Goal: Task Accomplishment & Management: Manage account settings

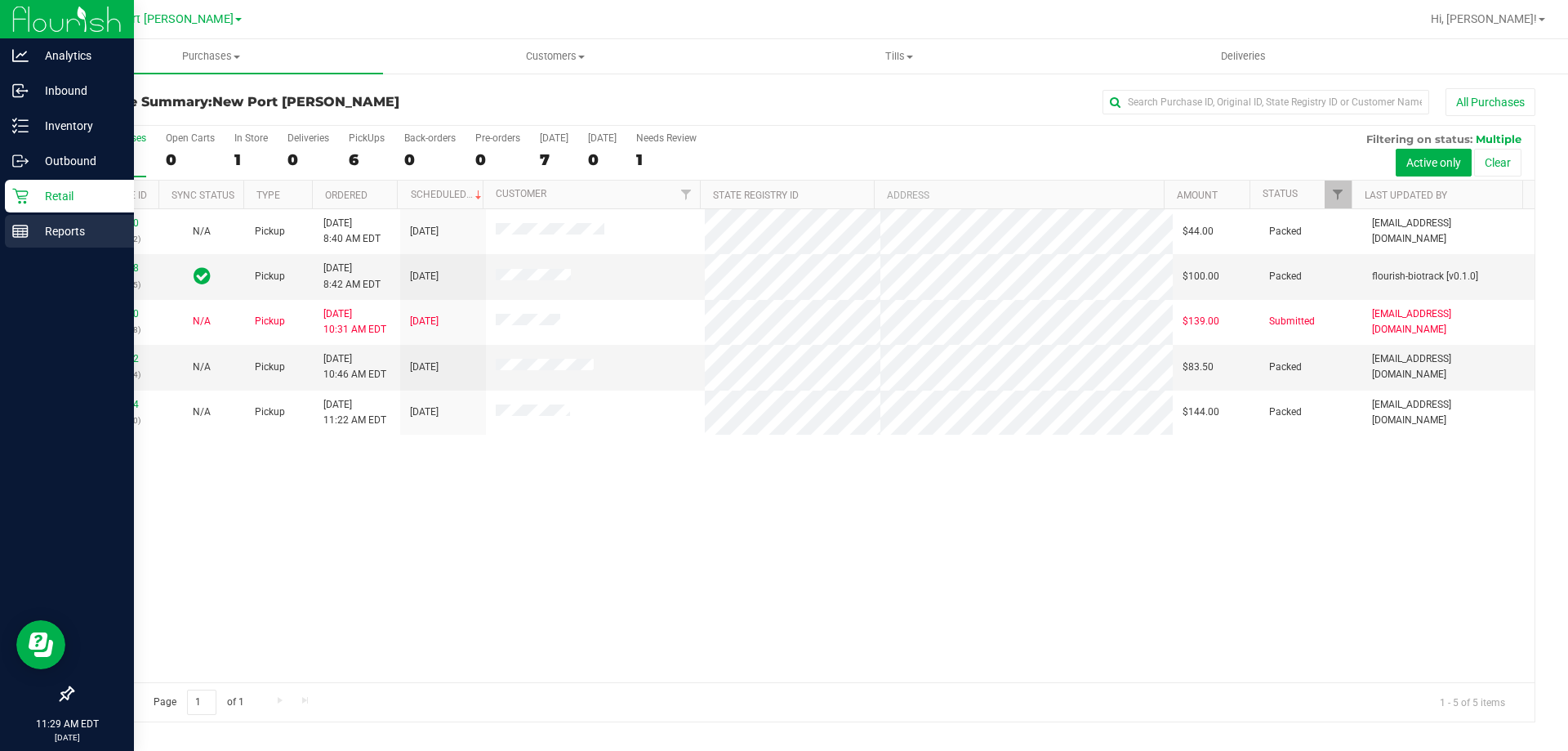
click at [22, 242] on div "Reports" at bounding box center [69, 230] width 129 height 33
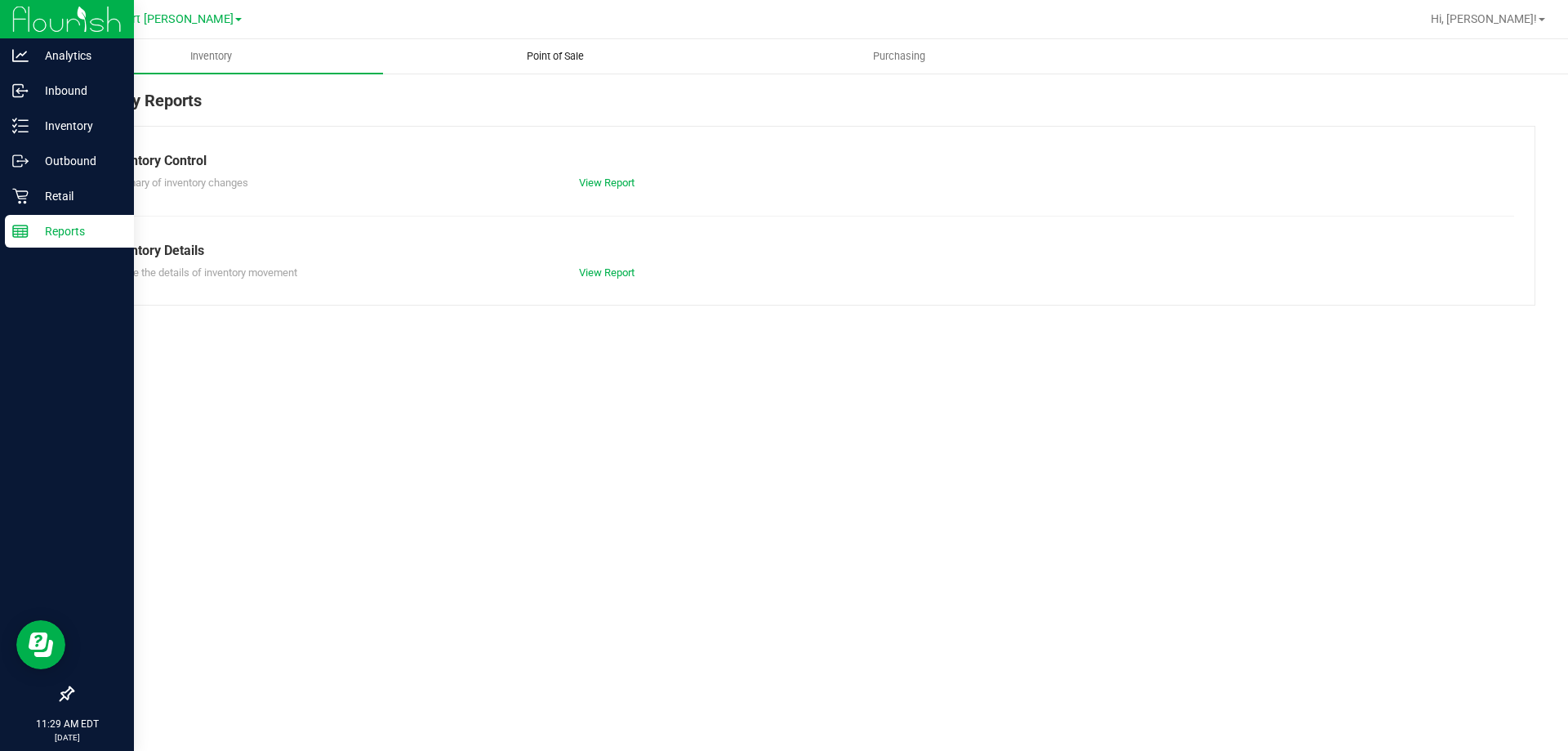
click at [571, 66] on uib-tab-heading "Point of Sale" at bounding box center [555, 56] width 342 height 33
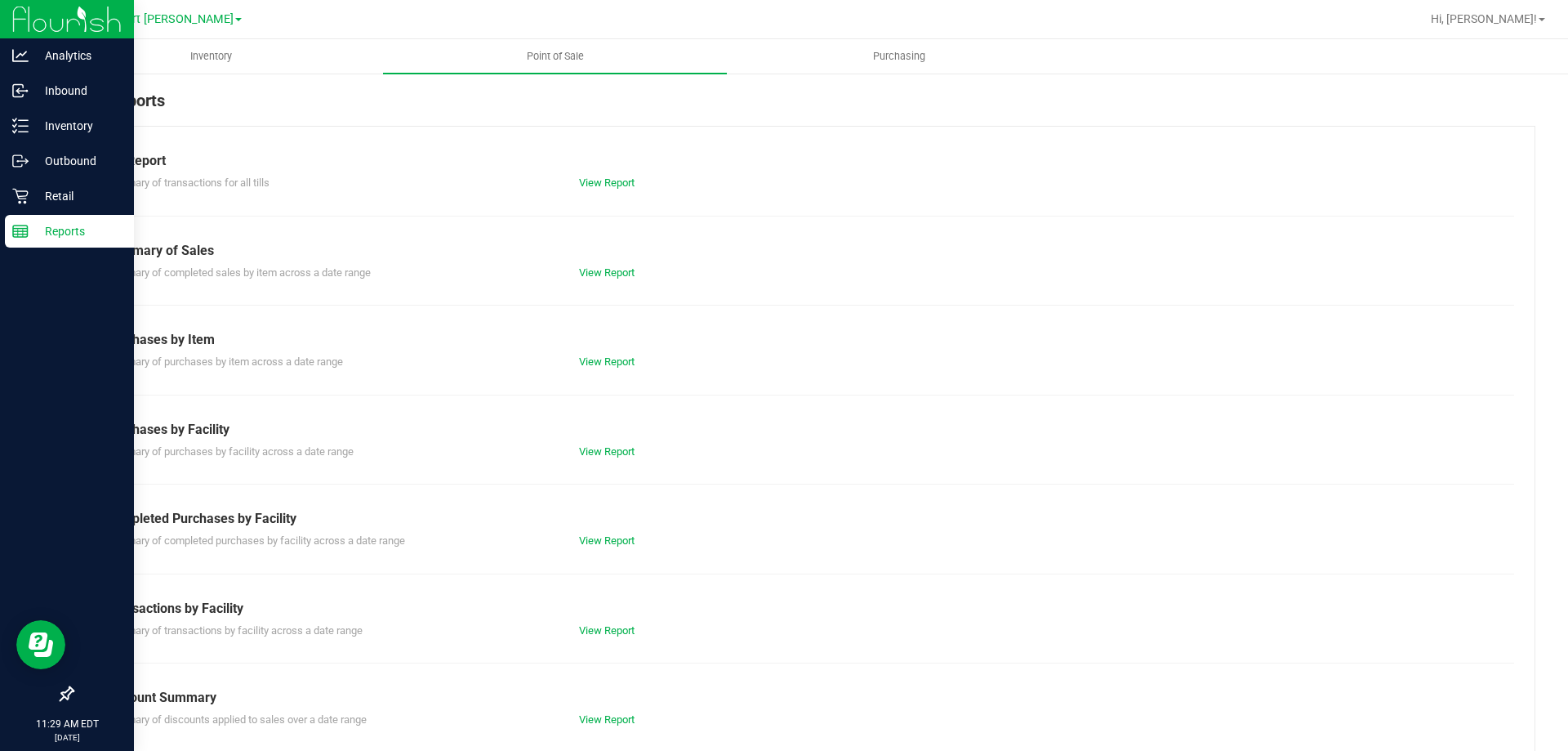
click at [613, 563] on div "Till Report Summary of transactions for all tills View Report Summary of Sales …" at bounding box center [804, 484] width 1464 height 717
click at [609, 551] on div "Till Report Summary of transactions for all tills View Report Summary of Sales …" at bounding box center [804, 484] width 1464 height 717
click at [615, 542] on link "View Report" at bounding box center [607, 540] width 55 height 12
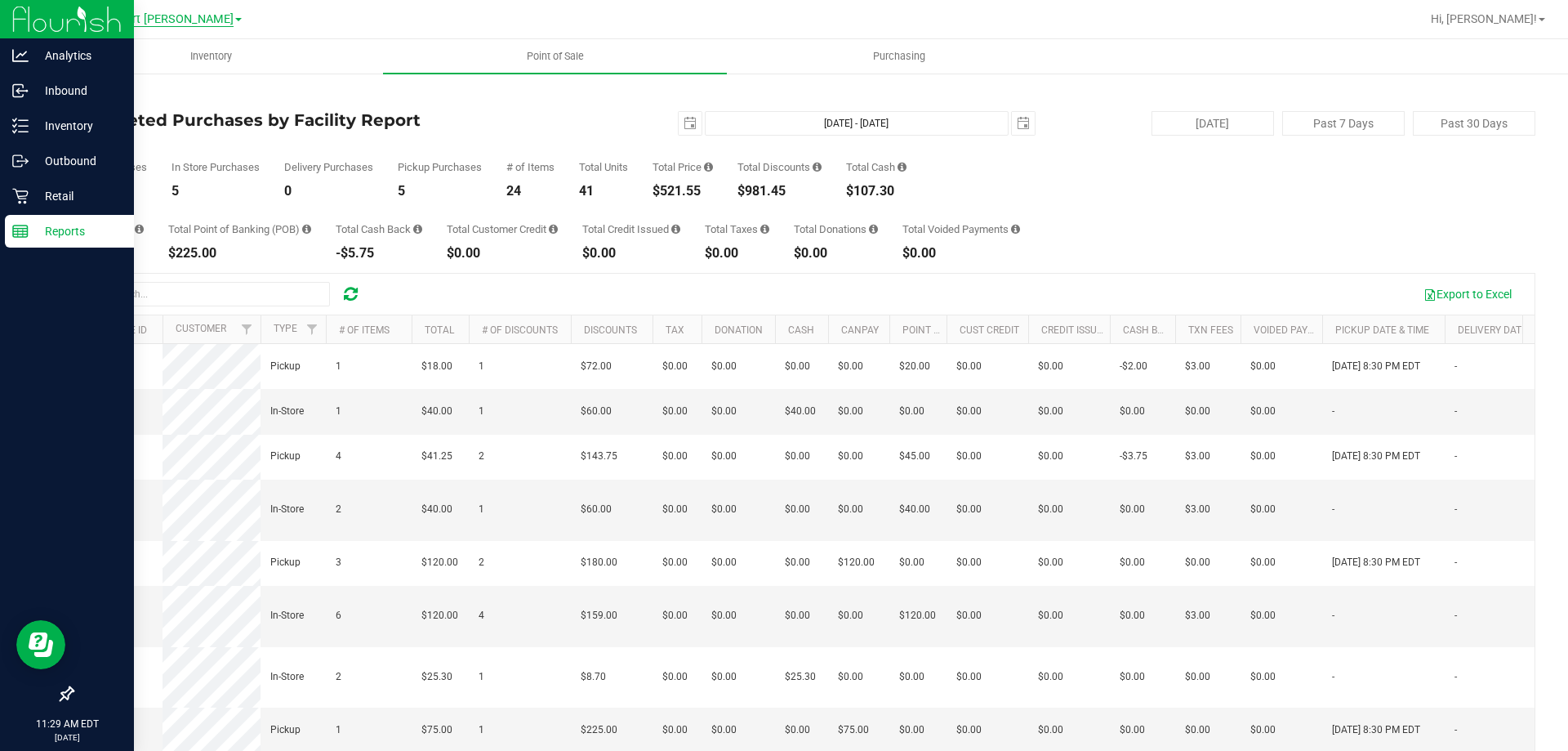
click at [179, 20] on span "New Port [PERSON_NAME]" at bounding box center [163, 19] width 142 height 15
click at [171, 103] on link "New Port [PERSON_NAME]" at bounding box center [166, 100] width 238 height 22
click at [145, 29] on div "[GEOGRAPHIC_DATA][PERSON_NAME] [GEOGRAPHIC_DATA] WC [GEOGRAPHIC_DATA] [GEOGRAPH…" at bounding box center [166, 18] width 150 height 19
click at [145, 28] on div "[GEOGRAPHIC_DATA][PERSON_NAME] [GEOGRAPHIC_DATA] WC [GEOGRAPHIC_DATA] [GEOGRAPH…" at bounding box center [166, 18] width 150 height 19
click at [155, 18] on span "New Port [PERSON_NAME]" at bounding box center [163, 19] width 142 height 15
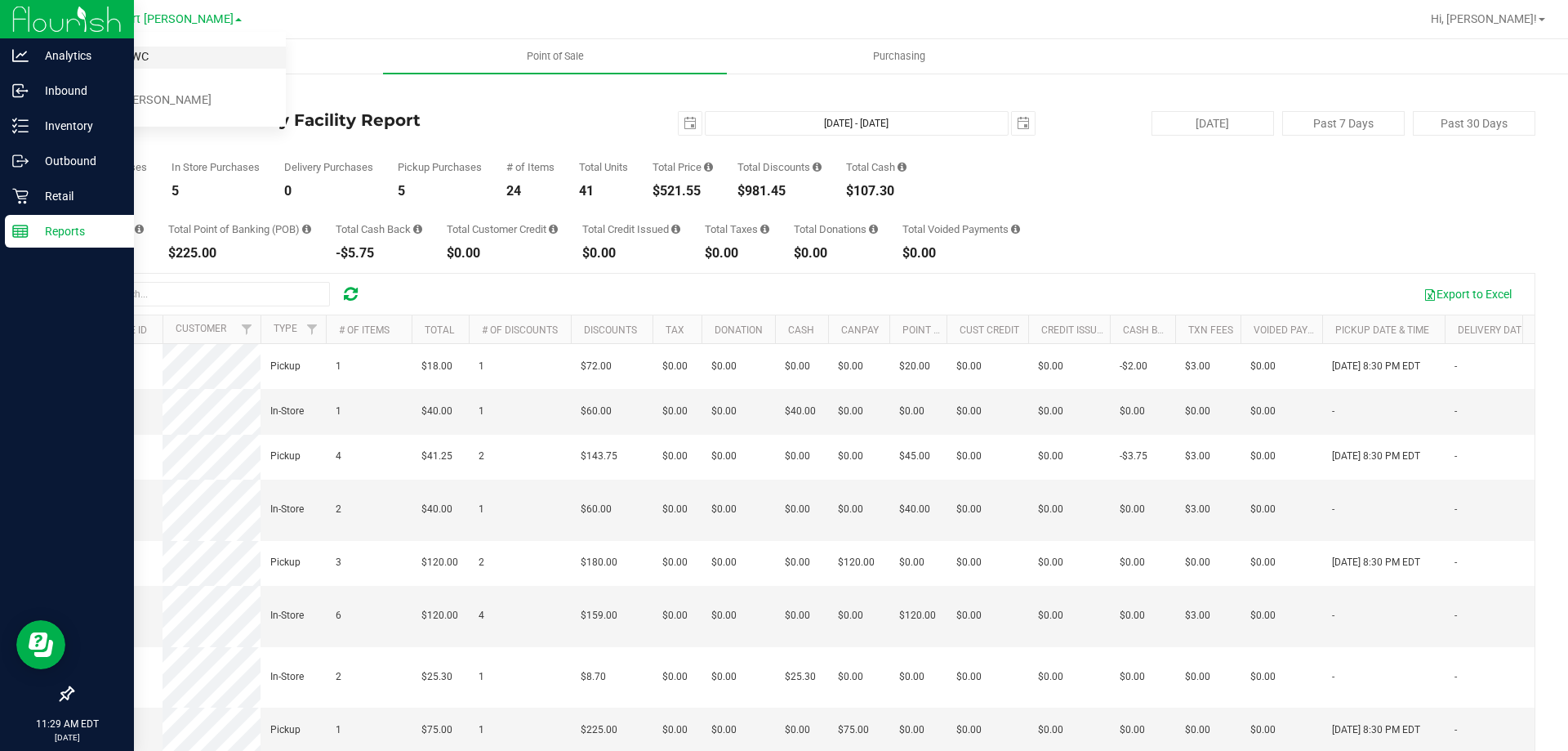
click at [184, 57] on link "Brooksville WC" at bounding box center [166, 57] width 238 height 22
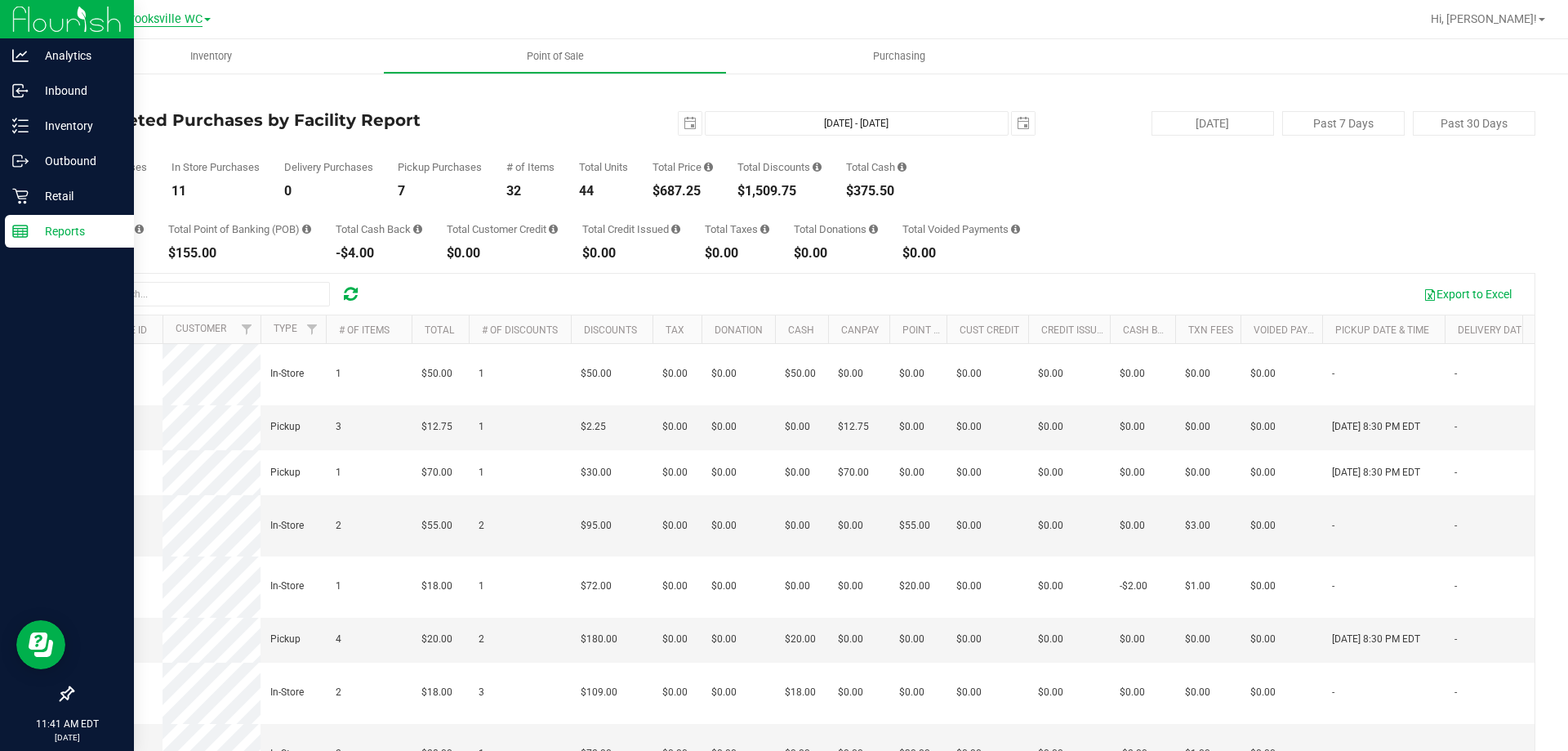
click at [193, 15] on span "Brooksville WC" at bounding box center [163, 19] width 79 height 15
click at [178, 95] on link "New Port [PERSON_NAME]" at bounding box center [166, 100] width 238 height 22
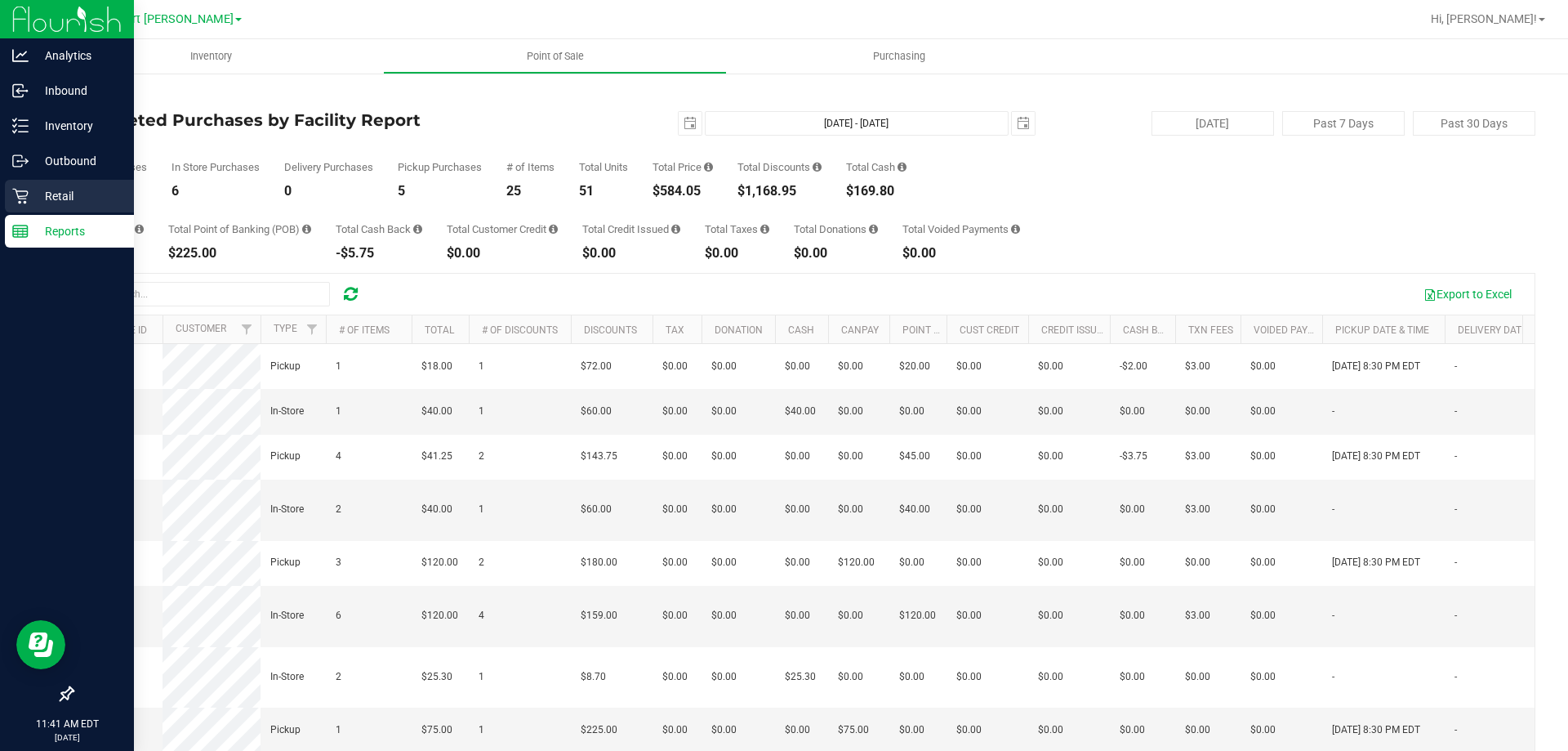
click at [29, 201] on p "Retail" at bounding box center [77, 196] width 98 height 19
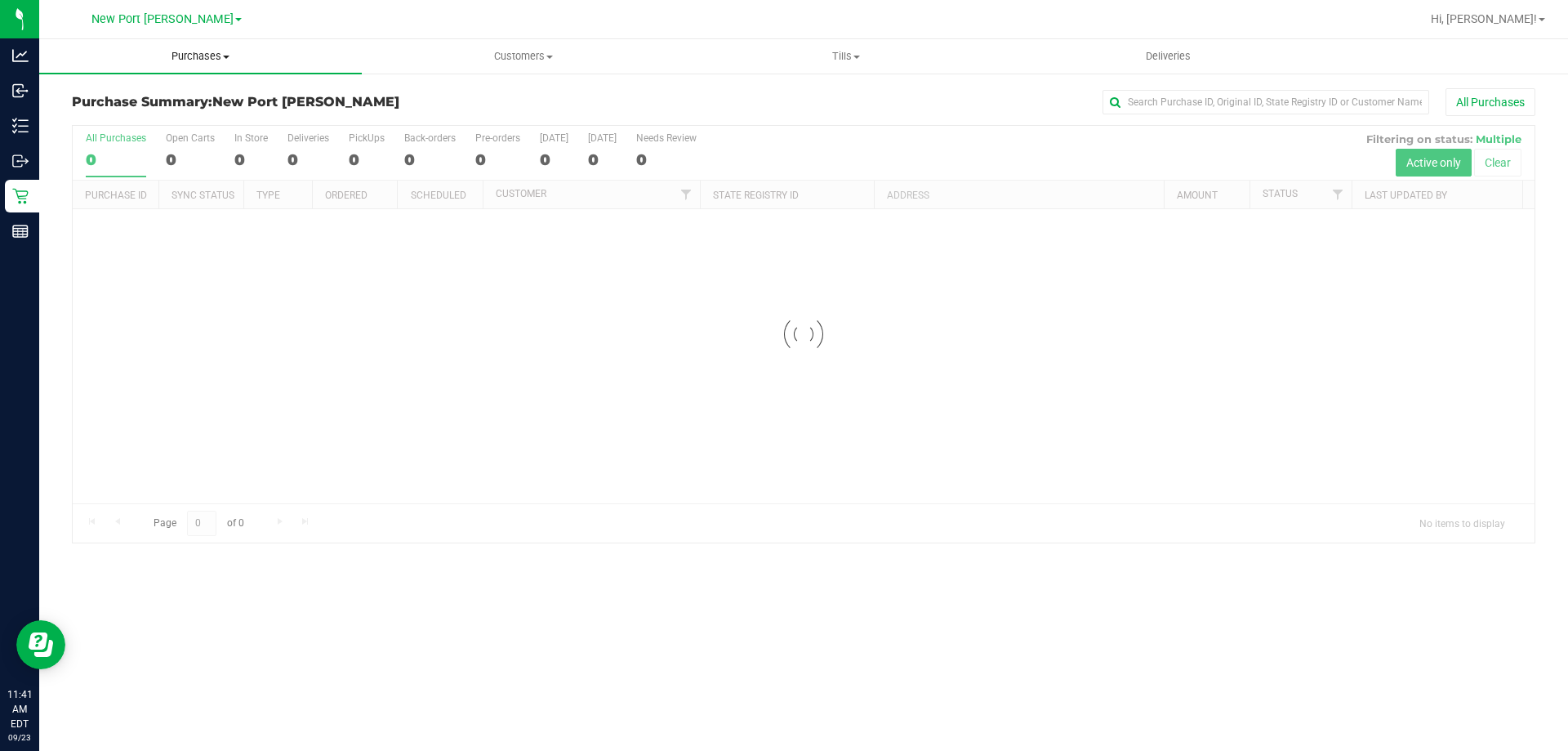
click at [200, 52] on span "Purchases" at bounding box center [201, 56] width 323 height 15
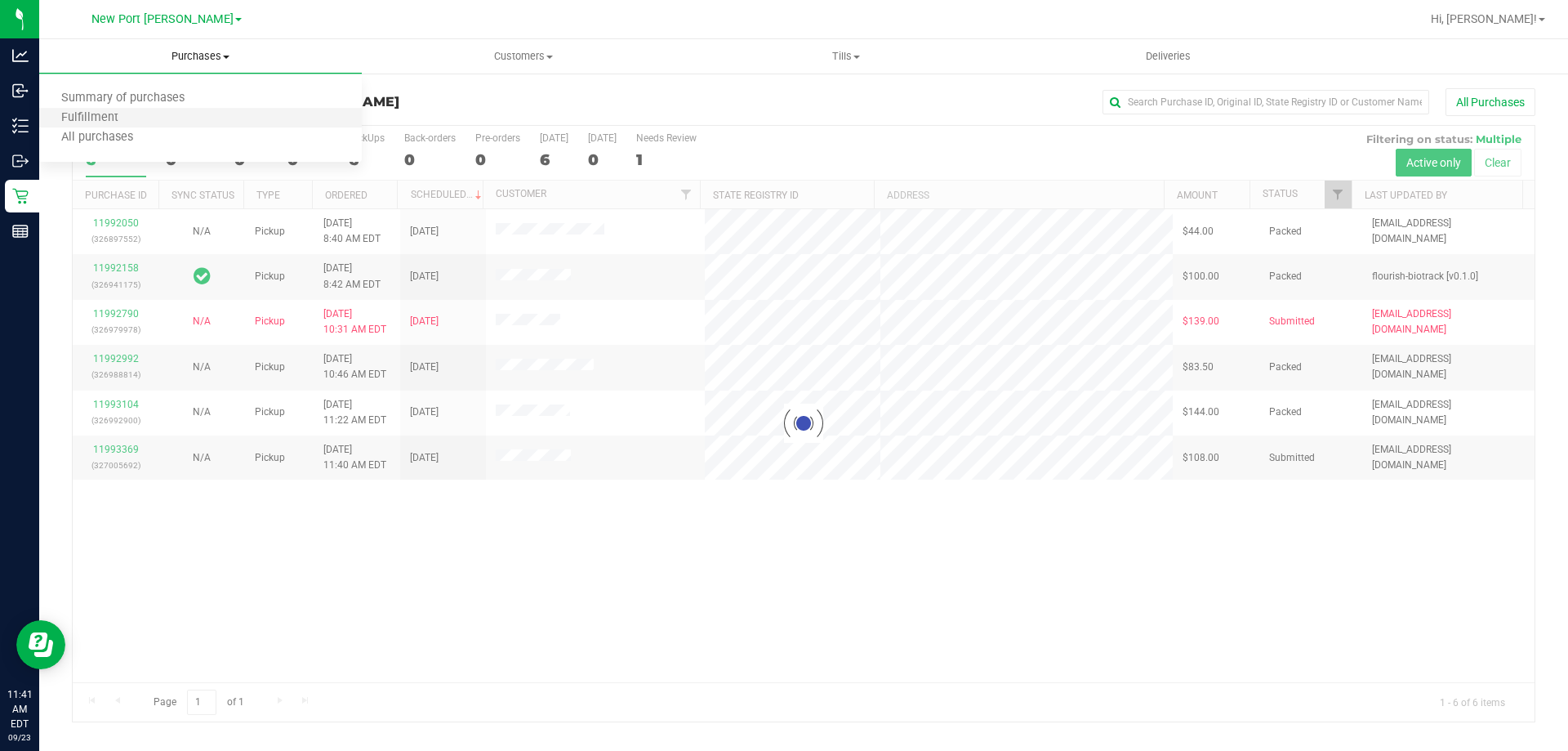
click at [198, 122] on li "Fulfillment" at bounding box center [201, 119] width 323 height 19
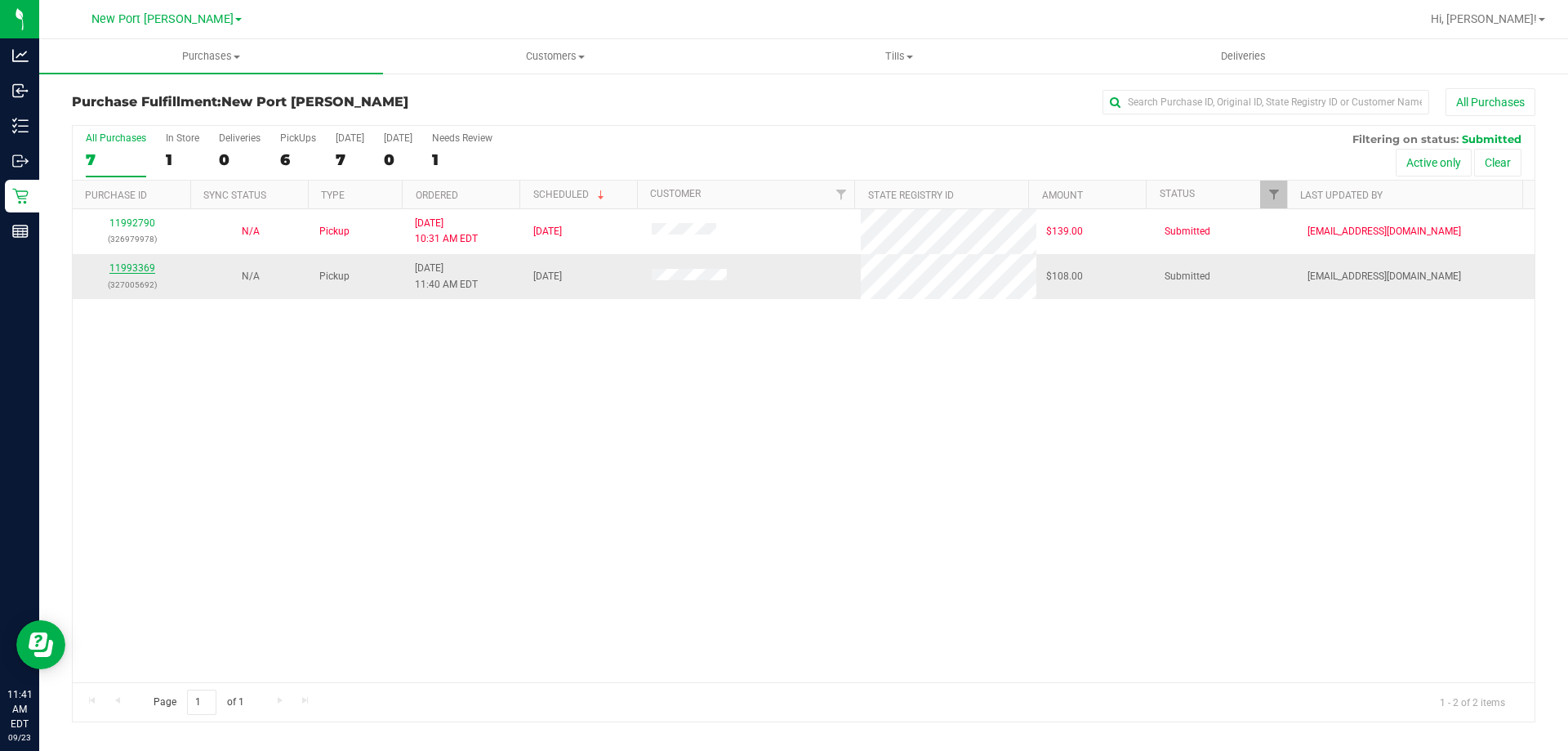
click at [148, 270] on link "11993369" at bounding box center [132, 267] width 46 height 11
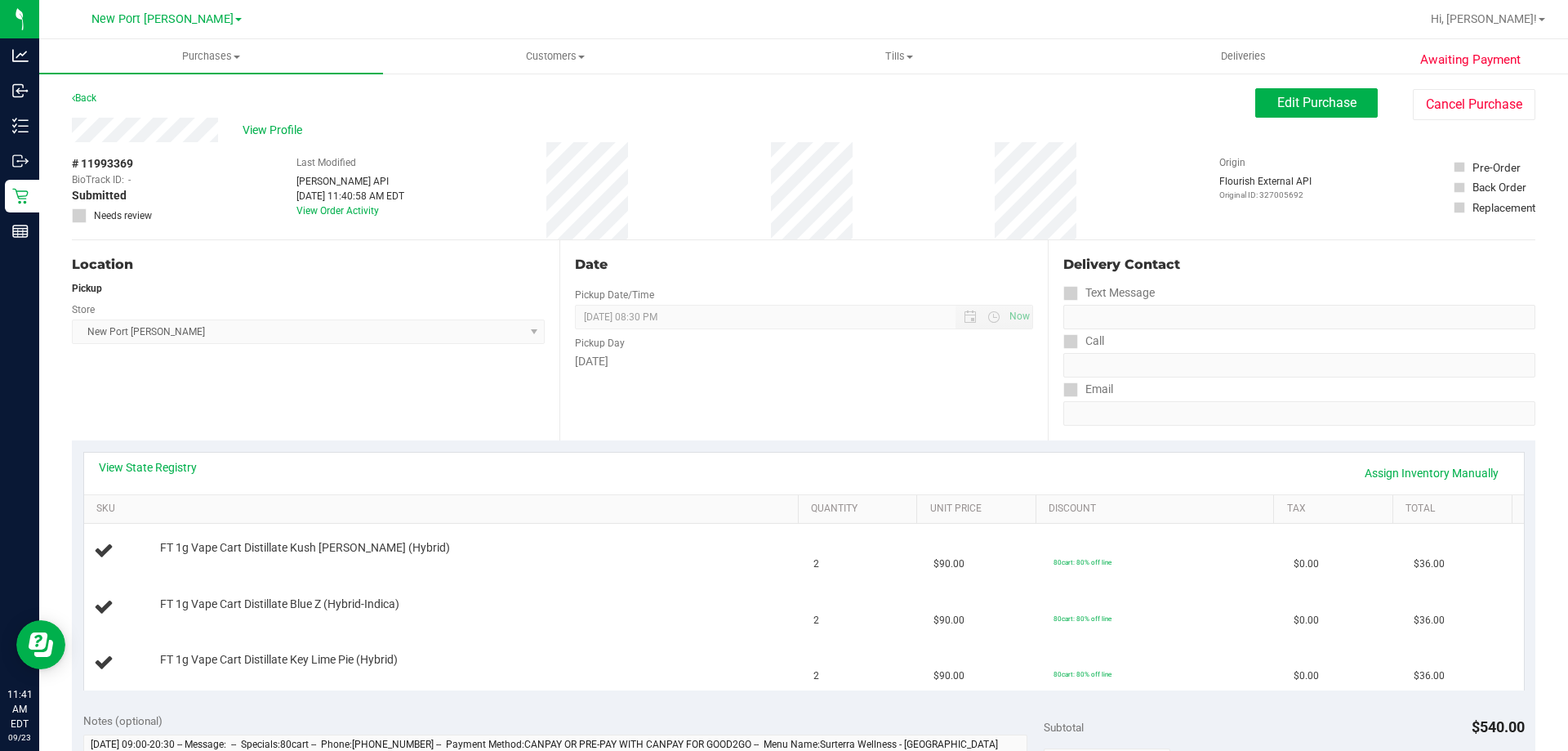
click at [160, 478] on div "View State Registry Assign Inventory Manually" at bounding box center [804, 473] width 1411 height 28
click at [164, 465] on link "View State Registry" at bounding box center [147, 467] width 98 height 17
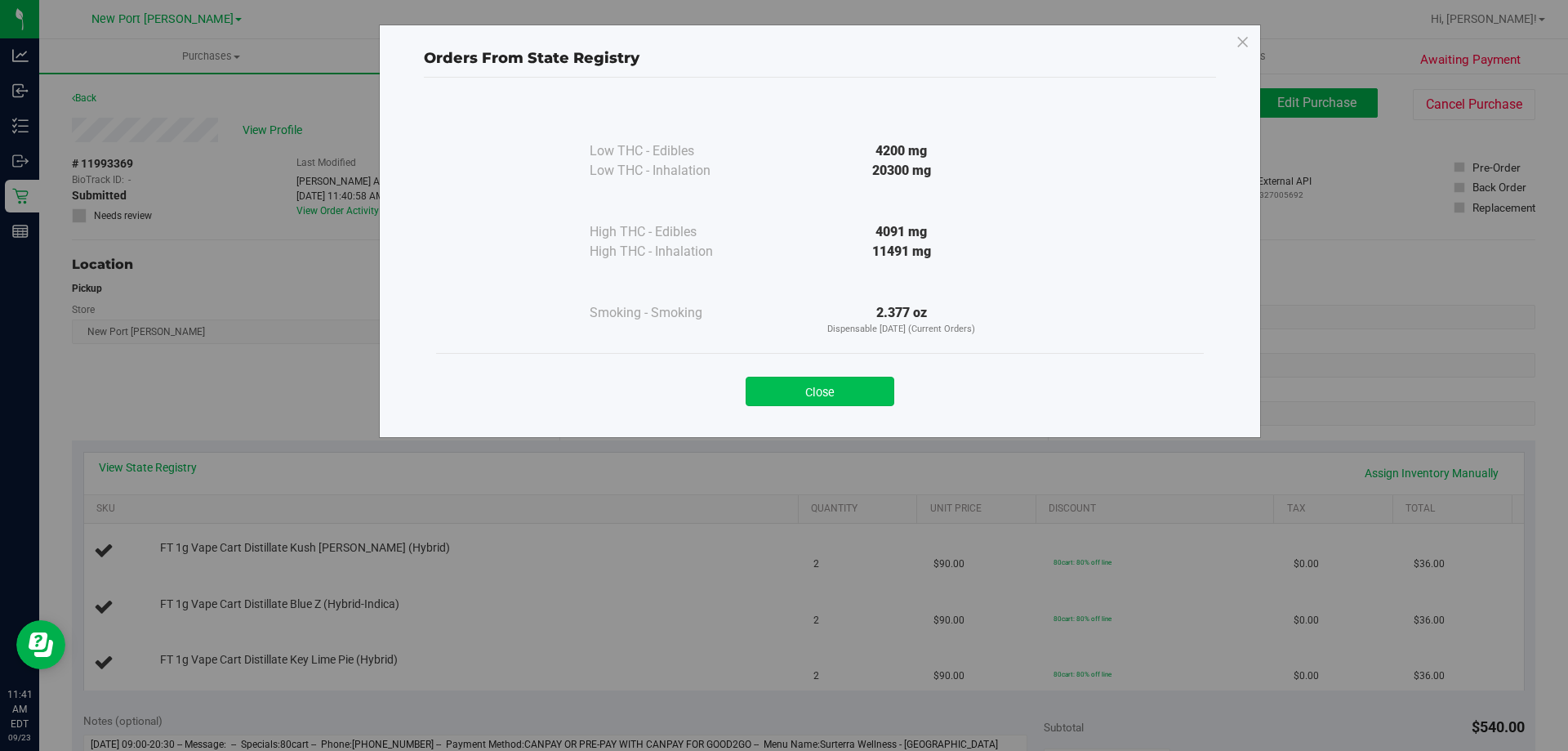
click at [816, 382] on button "Close" at bounding box center [820, 390] width 149 height 29
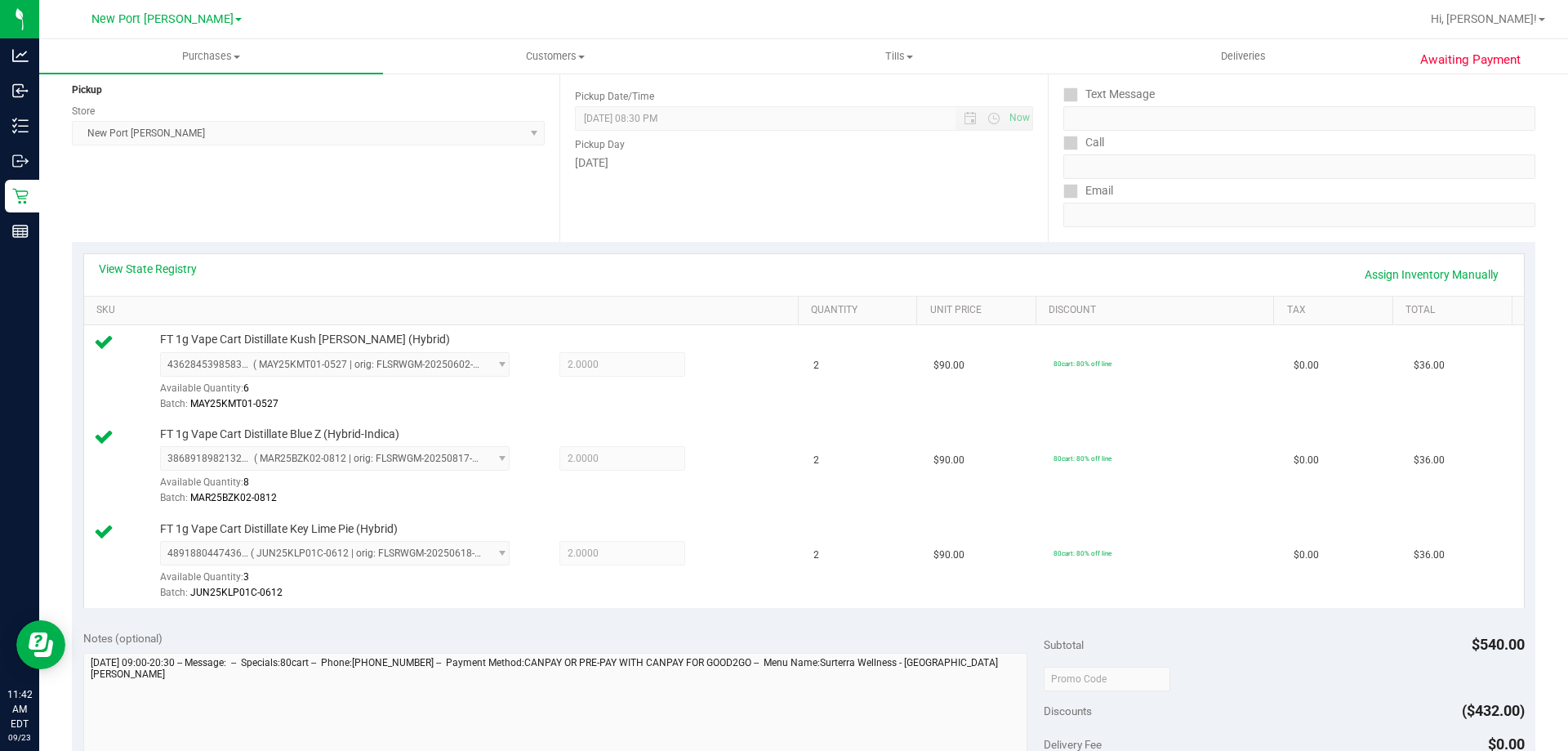
scroll to position [490, 0]
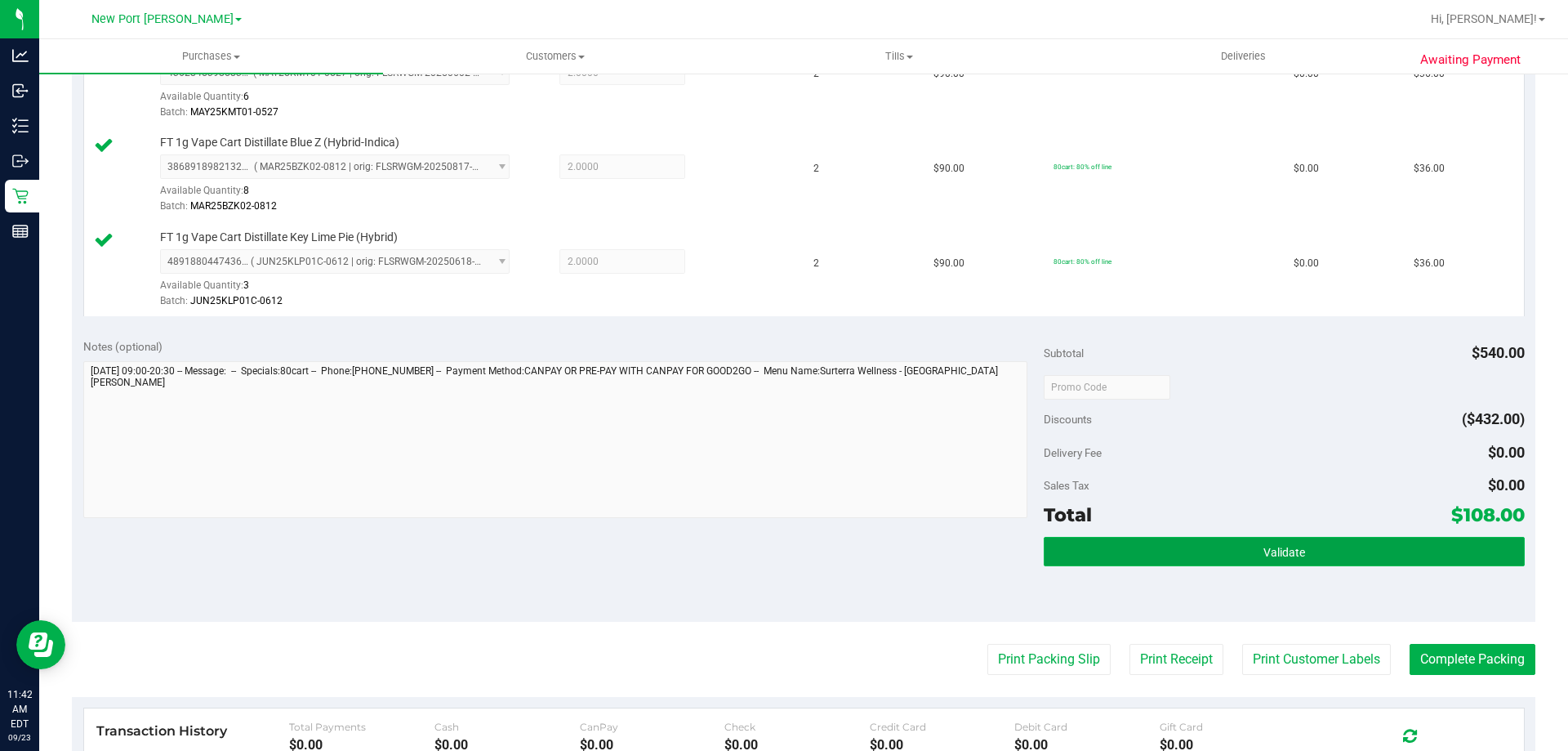
click at [1277, 551] on span "Validate" at bounding box center [1284, 551] width 41 height 13
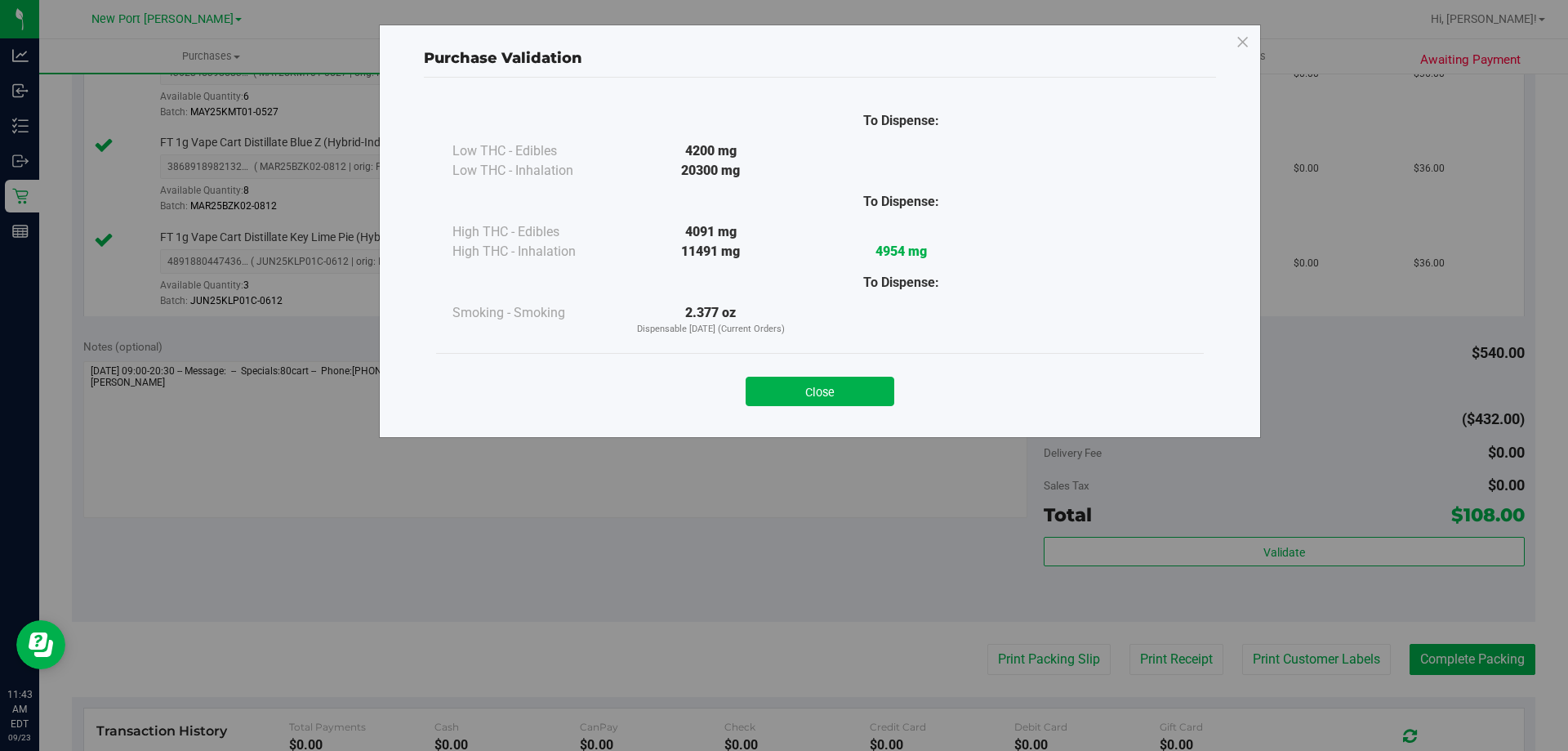
click at [787, 366] on div "Close" at bounding box center [820, 386] width 743 height 40
click at [789, 385] on button "Close" at bounding box center [820, 390] width 149 height 29
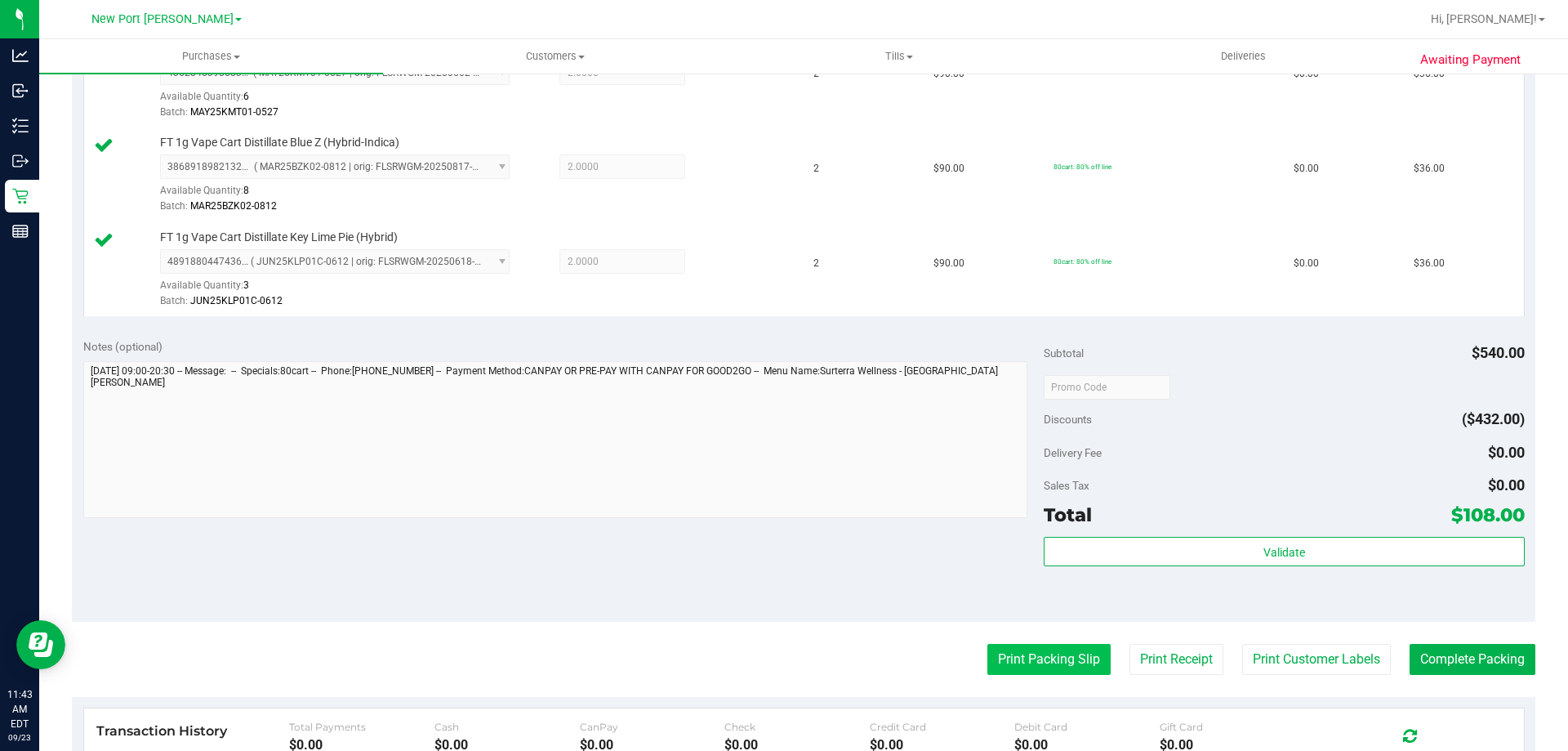
click at [1039, 645] on button "Print Packing Slip" at bounding box center [1049, 659] width 123 height 31
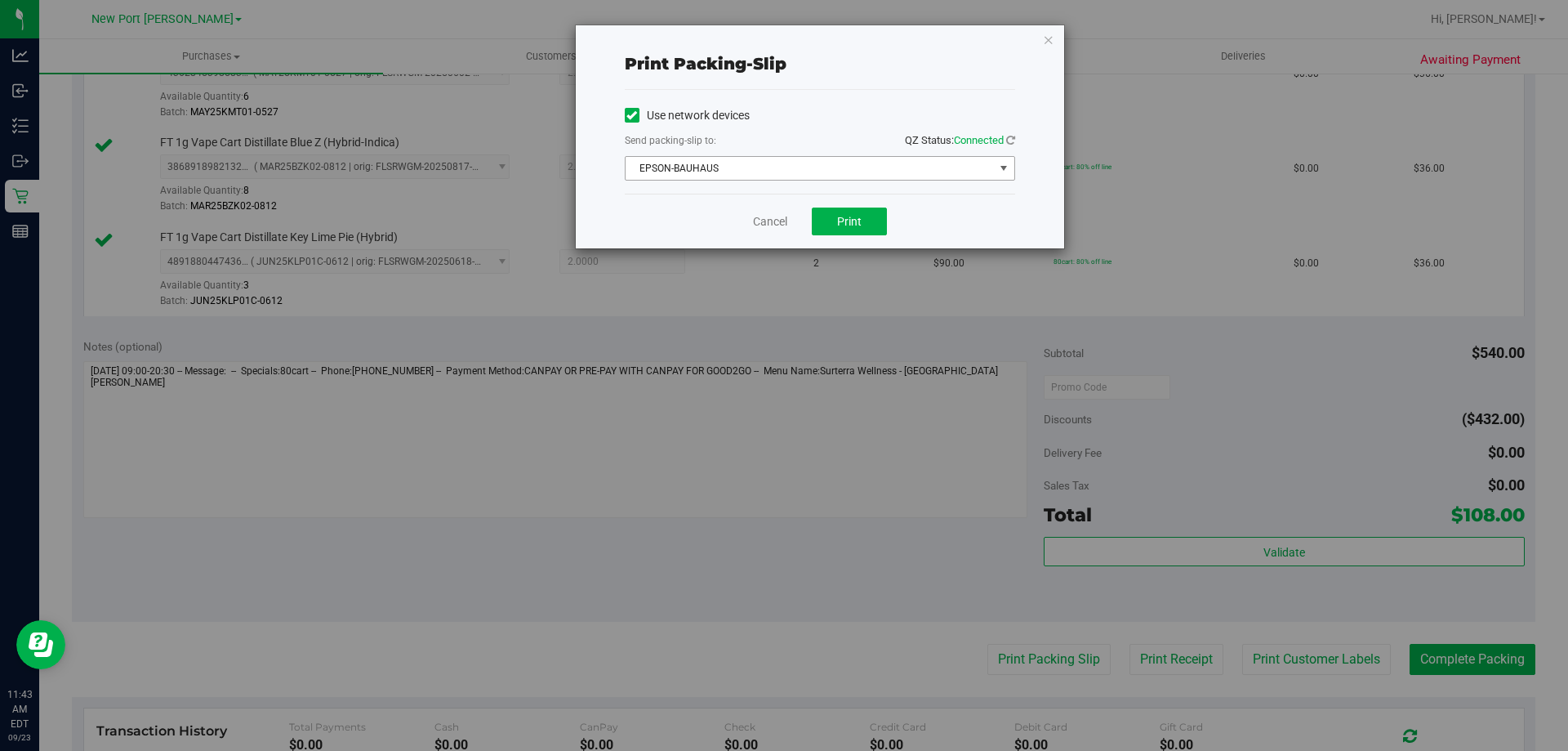
click at [828, 164] on span "EPSON-BAUHAUS" at bounding box center [810, 168] width 368 height 23
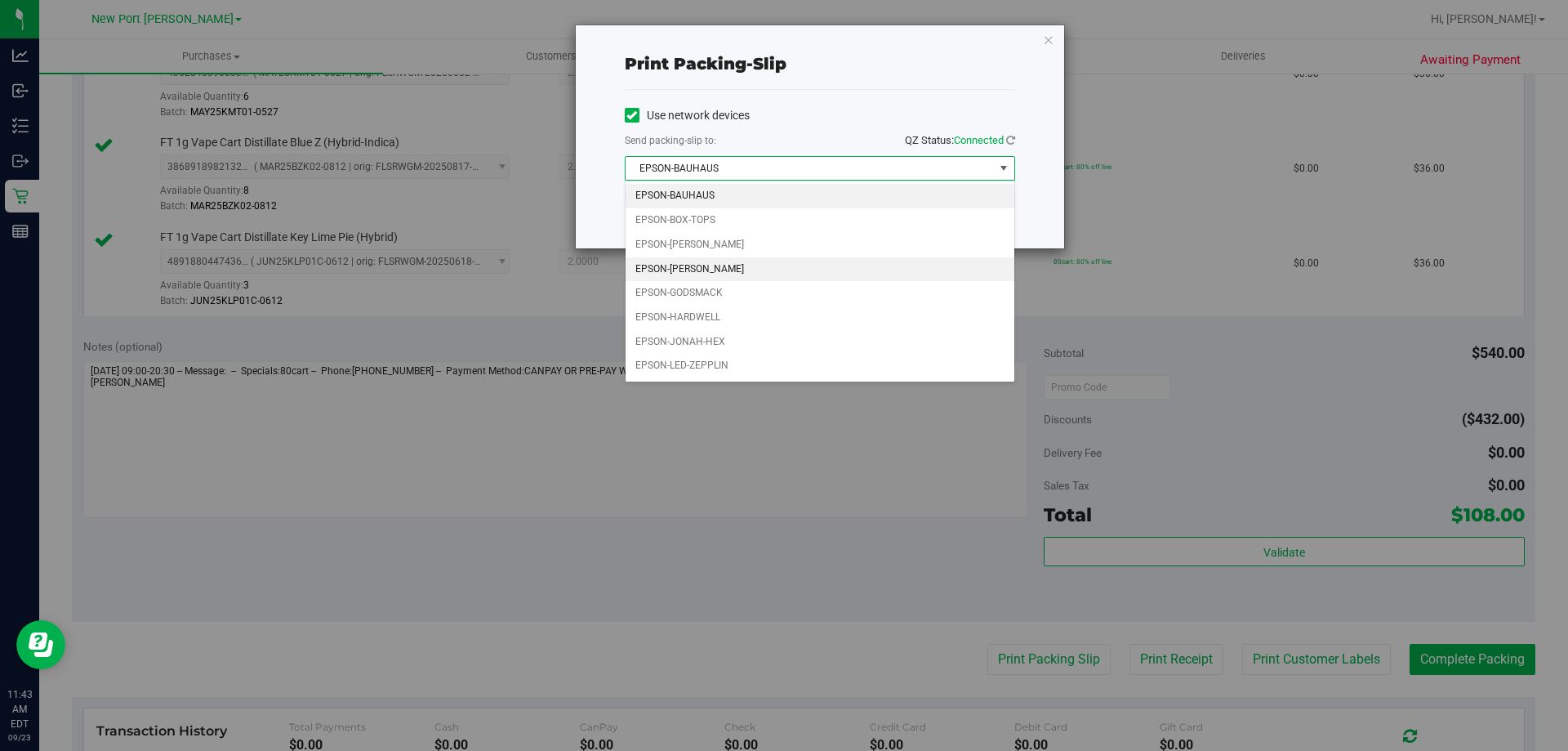
click at [763, 267] on li "EPSON-[PERSON_NAME]" at bounding box center [820, 270] width 389 height 25
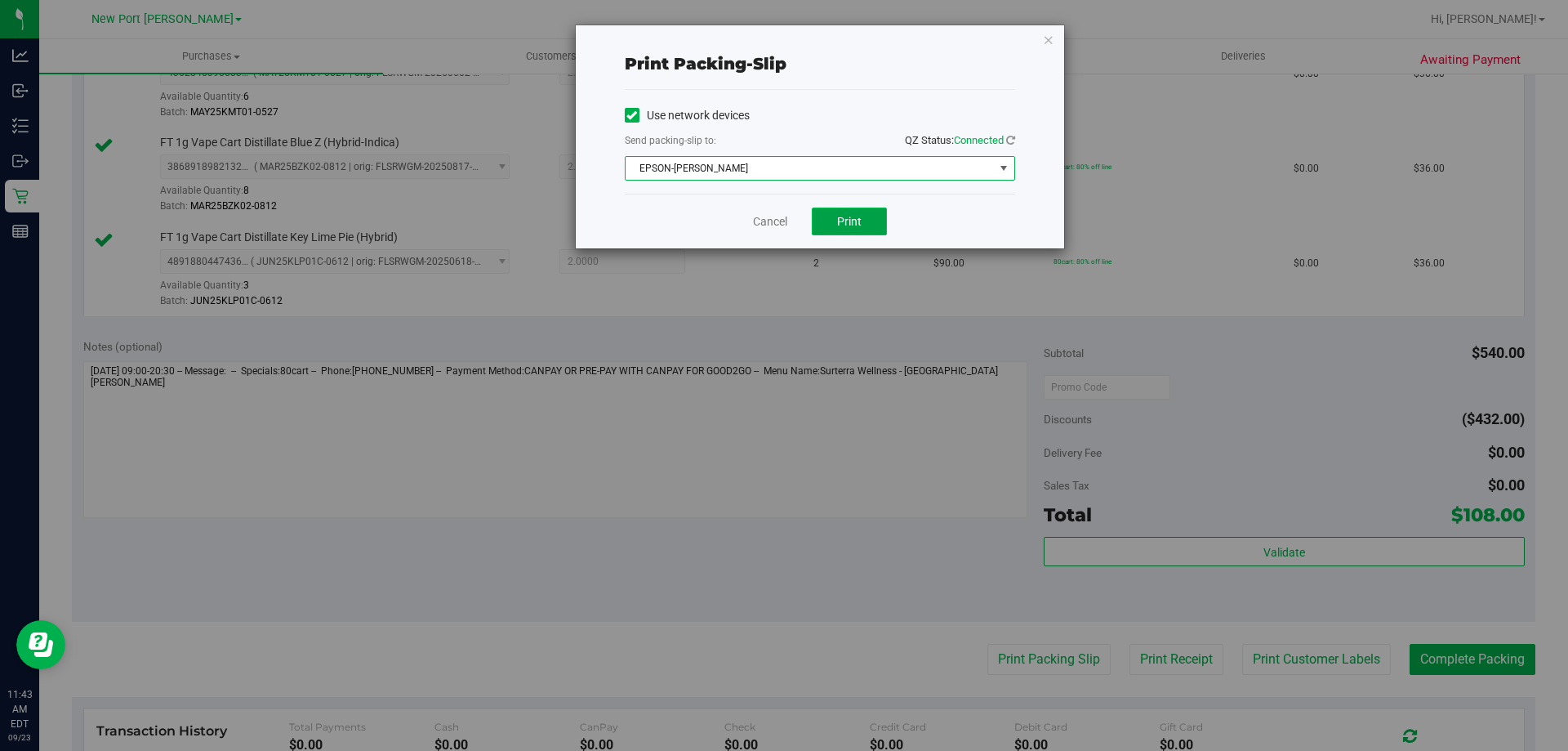
click at [845, 210] on button "Print" at bounding box center [849, 222] width 75 height 28
click at [768, 230] on link "Cancel" at bounding box center [769, 222] width 34 height 18
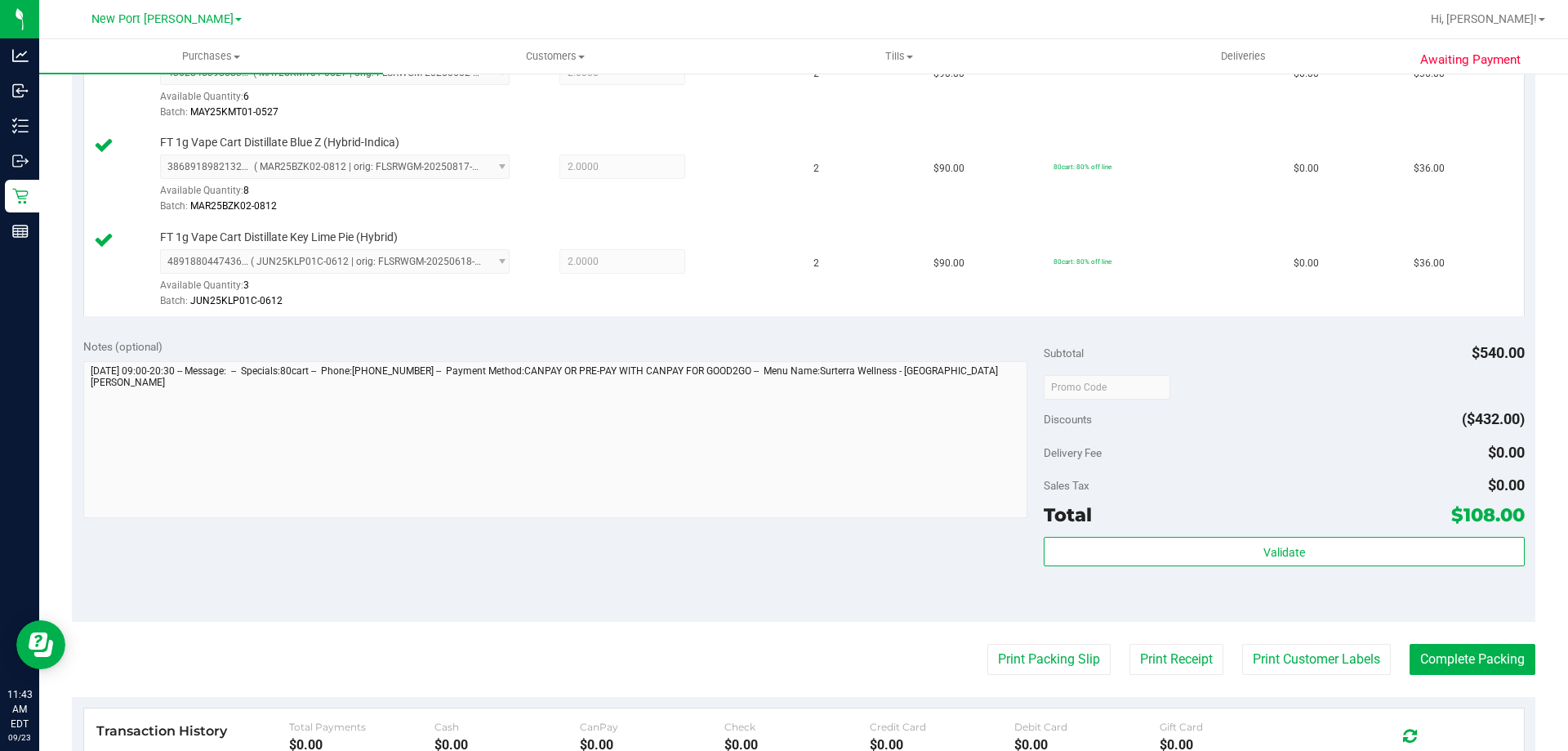
click at [1481, 639] on purchase-details "Back Edit Purchase Cancel Purchase View Profile # 11993369 BioTrack ID: - Submi…" at bounding box center [804, 300] width 1464 height 1404
click at [1482, 646] on button "Complete Packing" at bounding box center [1472, 659] width 126 height 31
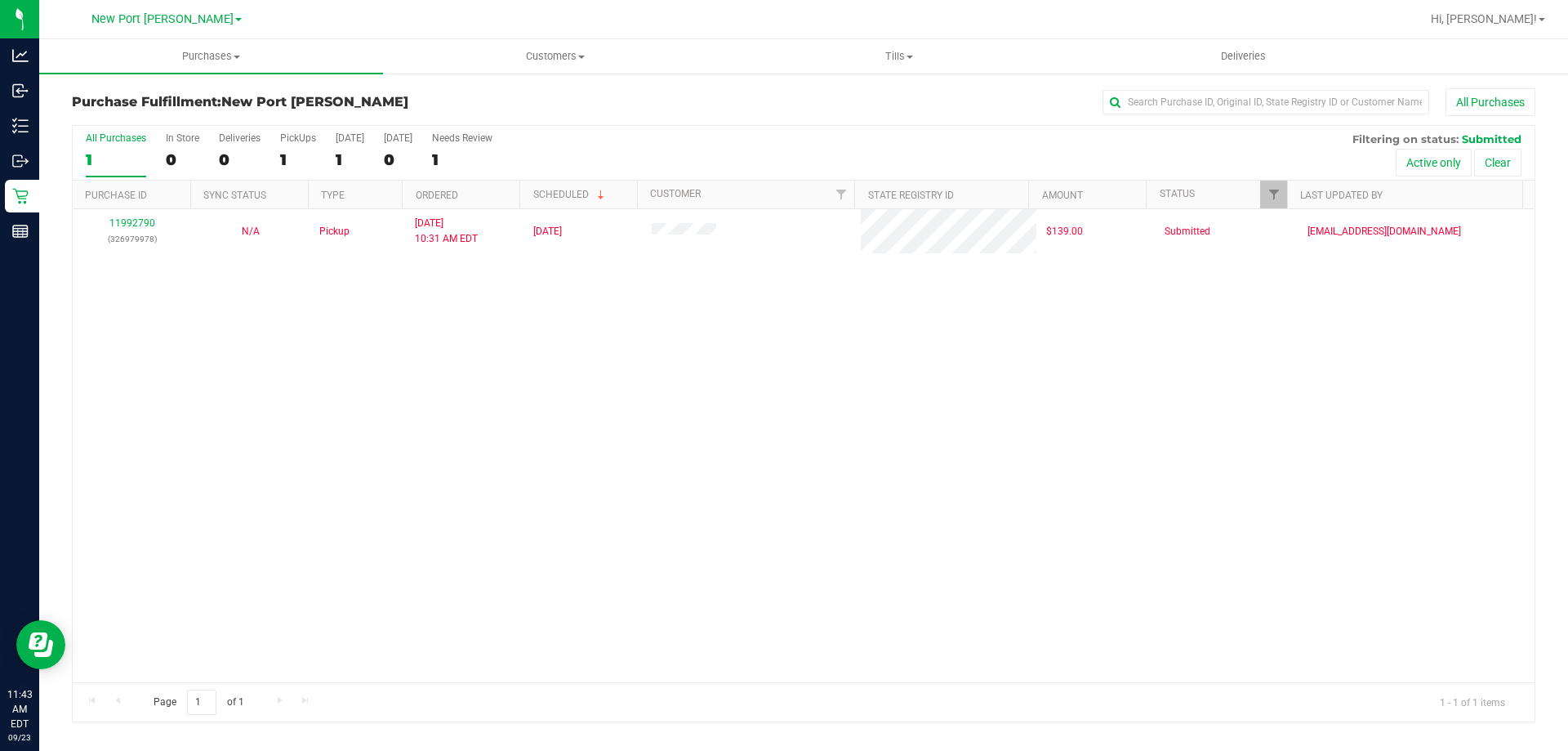
click at [278, 146] on div "All Purchases 1 In Store 0 Deliveries 0 PickUps 1 [DATE] 1 [DATE] 0 Needs Revie…" at bounding box center [804, 153] width 1462 height 55
click at [293, 159] on div "1" at bounding box center [298, 159] width 36 height 18
click at [0, 0] on input "PickUps 1" at bounding box center [0, 0] width 0 height 0
click at [213, 52] on span "Purchases" at bounding box center [211, 56] width 344 height 15
click at [186, 132] on li "All purchases" at bounding box center [211, 138] width 344 height 19
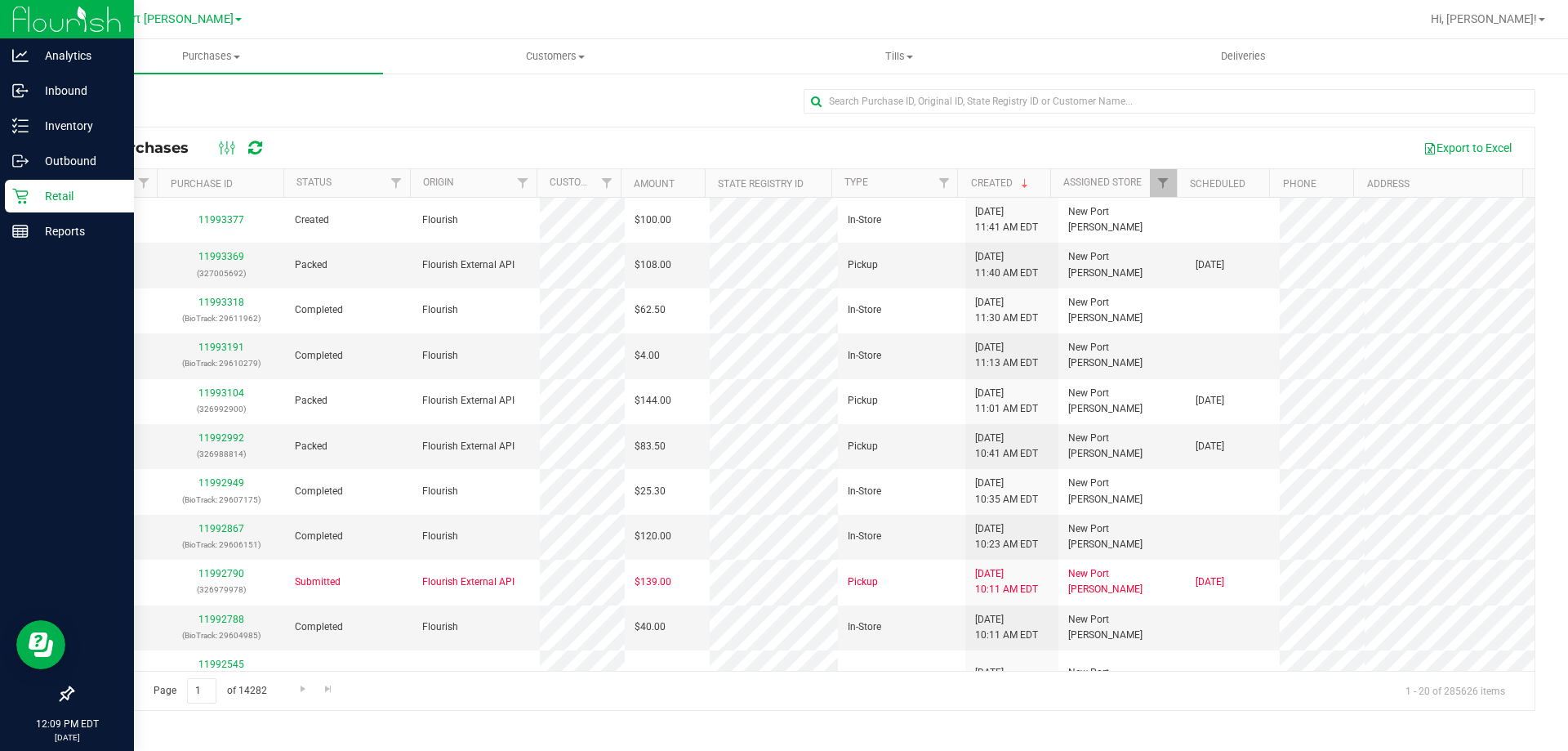
click at [47, 191] on p "Retail" at bounding box center [77, 196] width 98 height 19
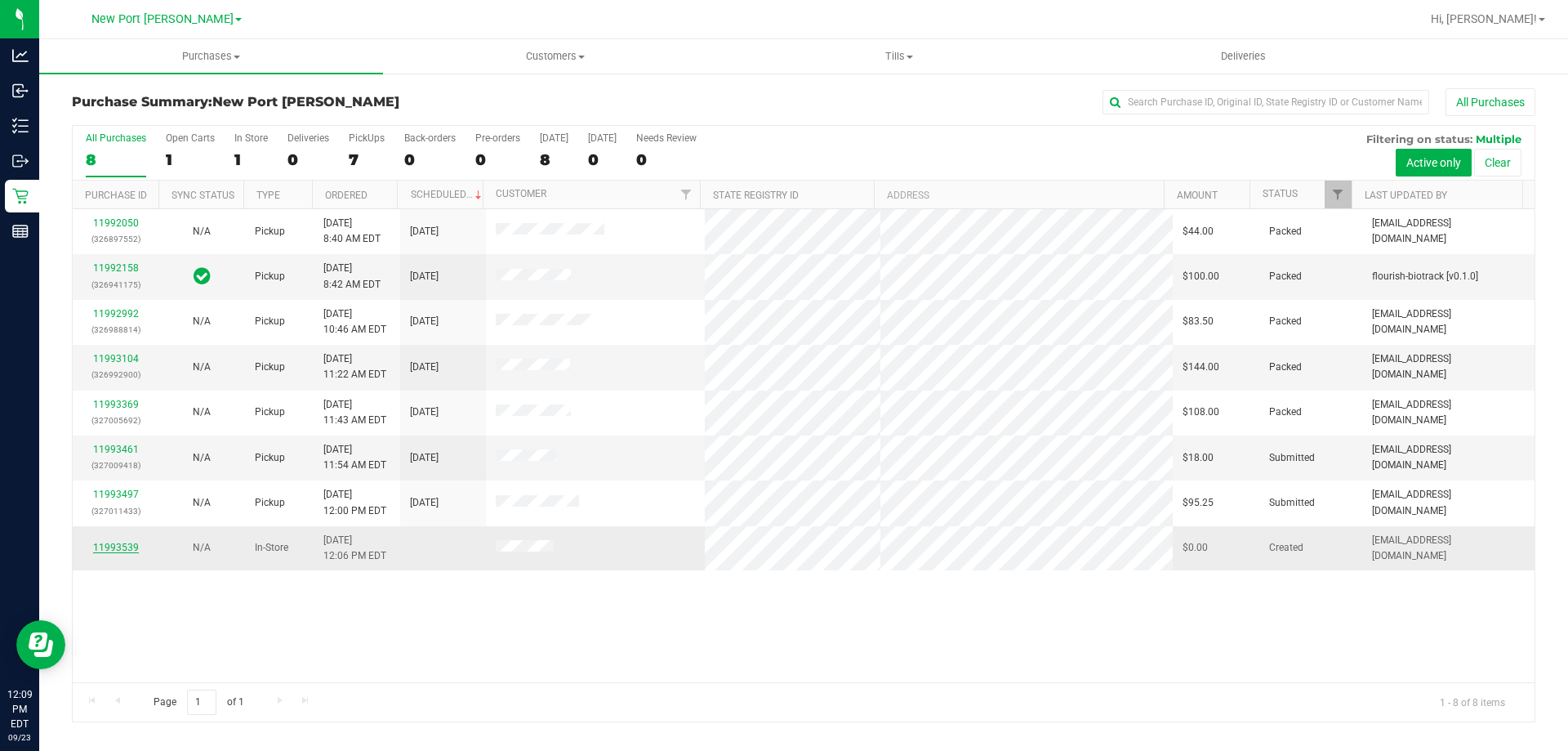
click at [118, 545] on link "11993539" at bounding box center [116, 547] width 46 height 11
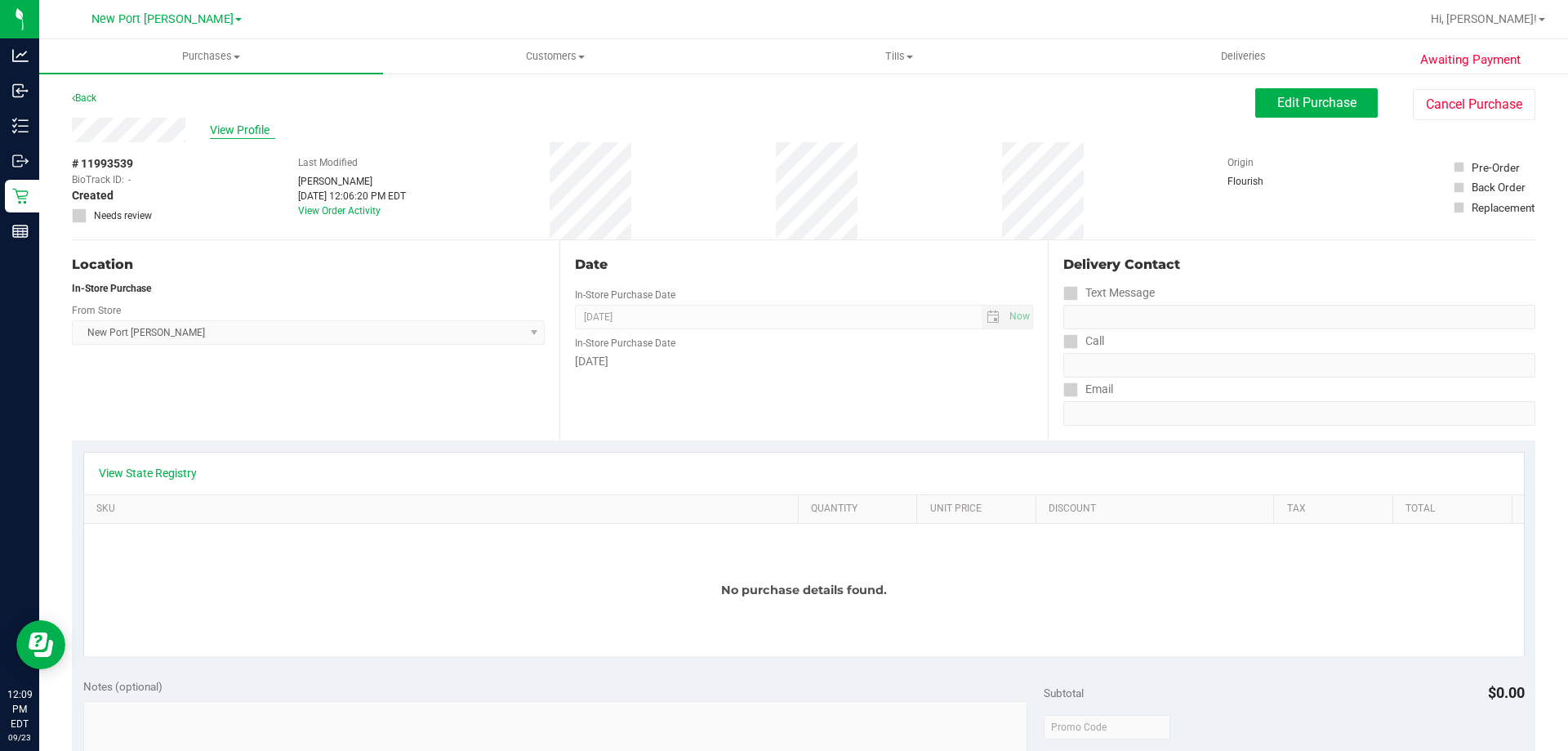
click at [231, 137] on span "View Profile" at bounding box center [243, 130] width 65 height 18
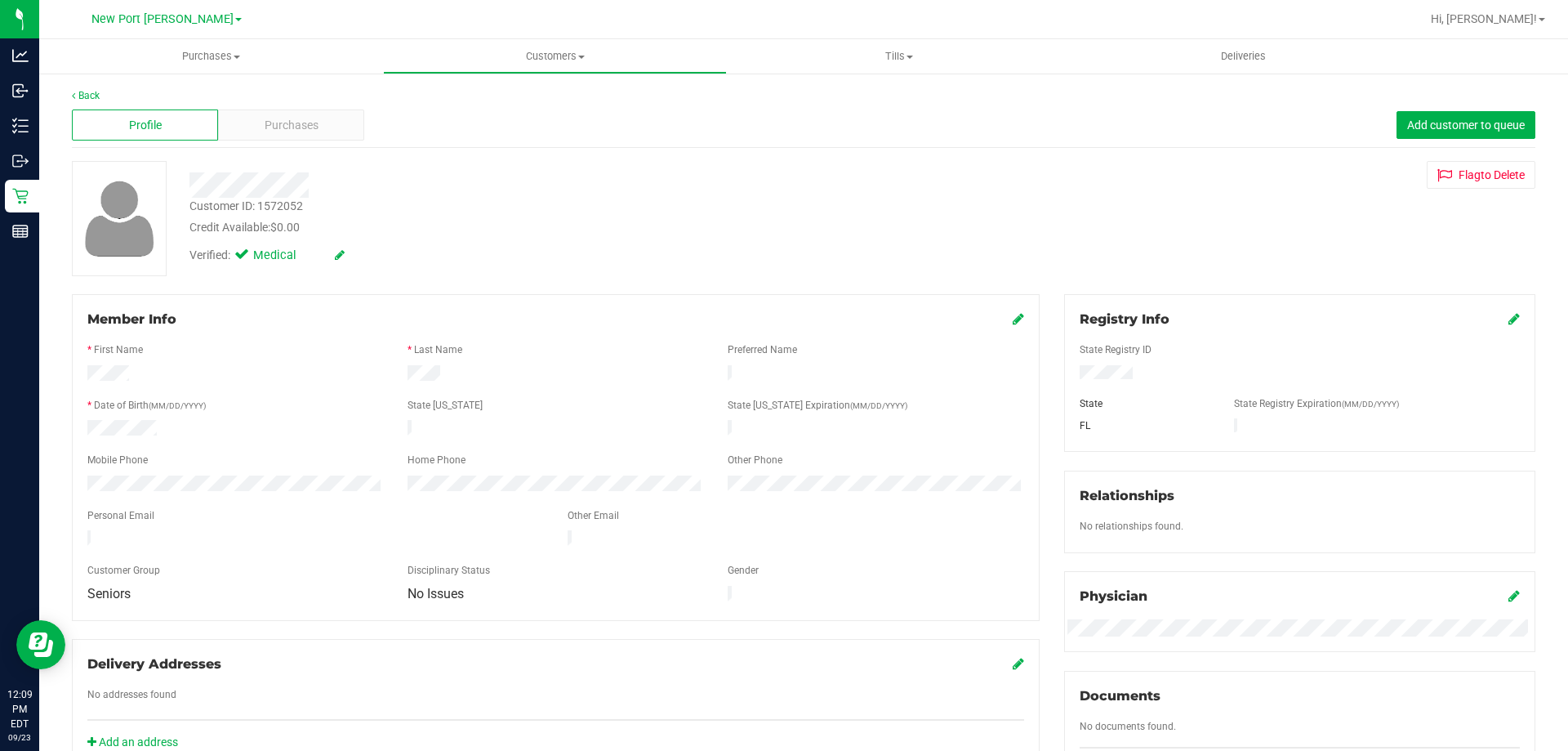
click at [1013, 316] on icon at bounding box center [1018, 318] width 11 height 13
click at [50, 431] on div "Back Profile Purchases Add customer to queue Customer ID: 1572052 Credit Availa…" at bounding box center [804, 627] width 1529 height 1111
